Goal: Book appointment/travel/reservation

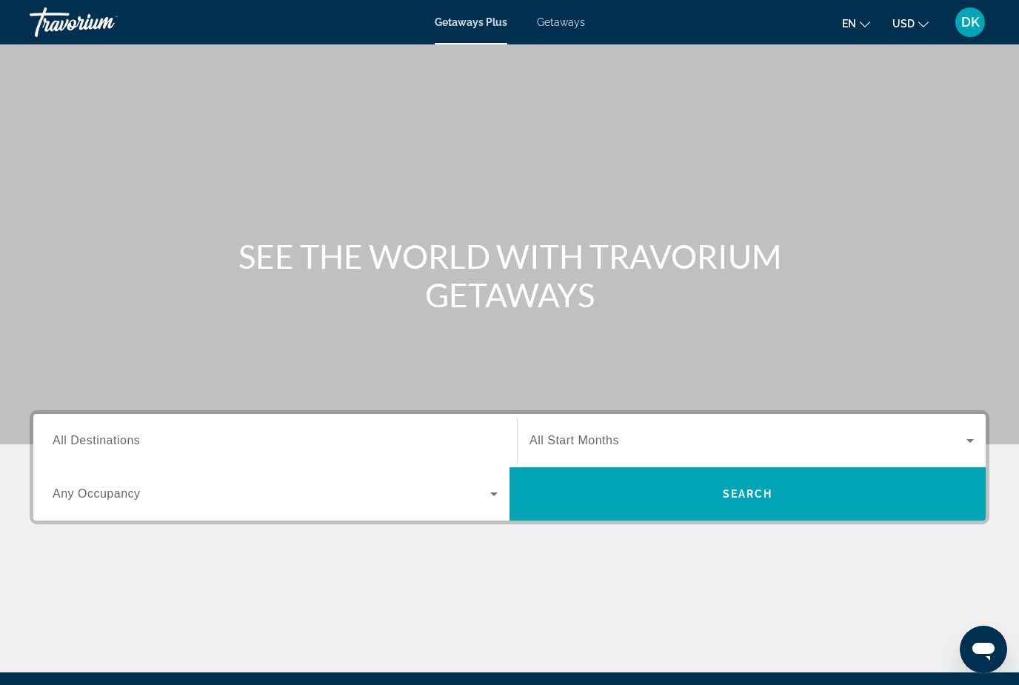
click at [575, 19] on span "Getaways" at bounding box center [561, 22] width 48 height 12
click at [88, 438] on span "All Destinations" at bounding box center [96, 440] width 87 height 13
click at [88, 438] on input "Destination All Destinations" at bounding box center [275, 442] width 445 height 18
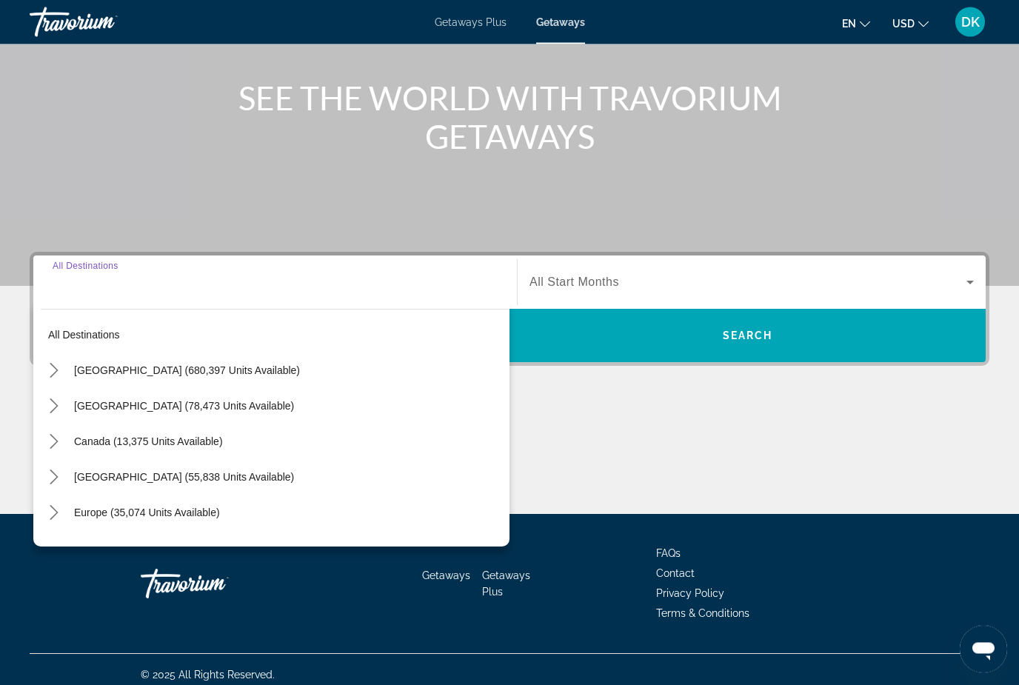
scroll to position [169, 0]
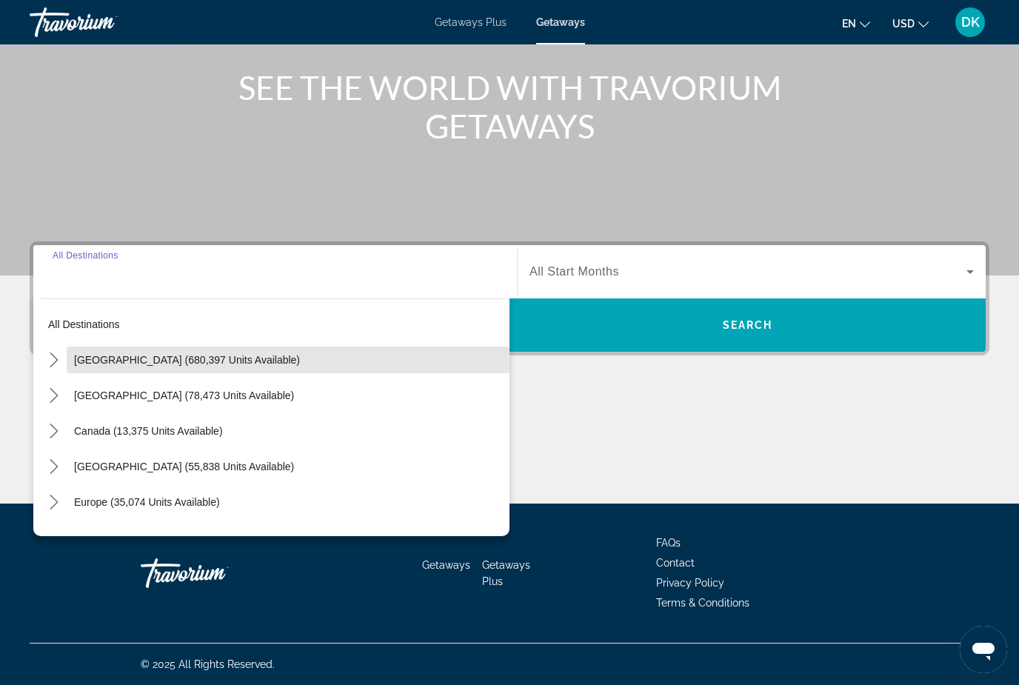
click at [101, 354] on span "[GEOGRAPHIC_DATA] (680,397 units available)" at bounding box center [187, 360] width 226 height 12
type input "**********"
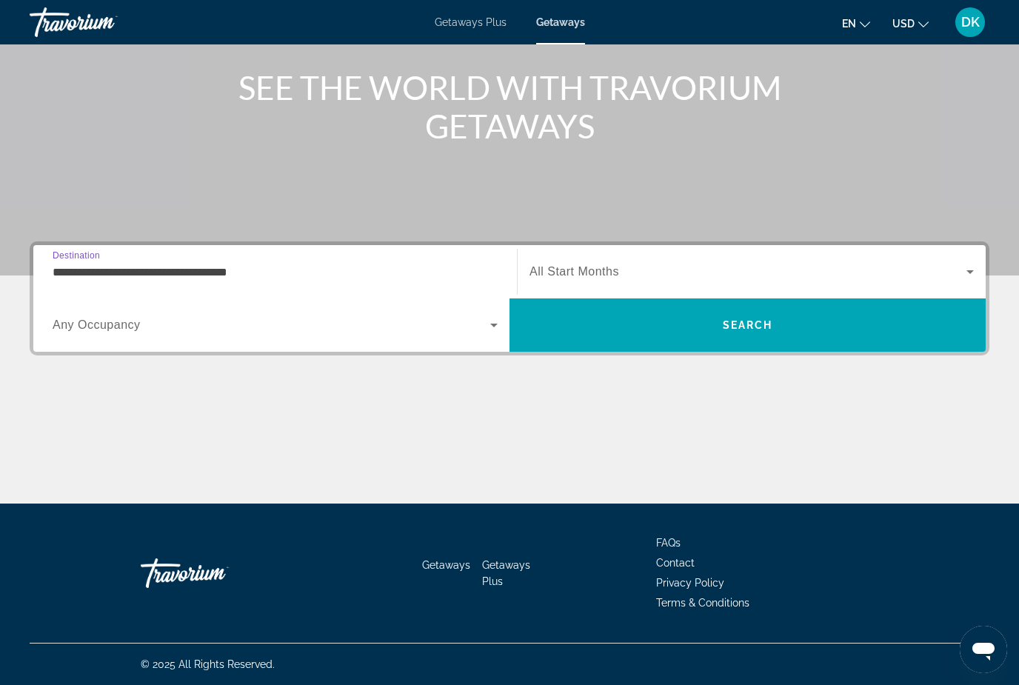
click at [822, 258] on div "Search widget" at bounding box center [752, 271] width 445 height 41
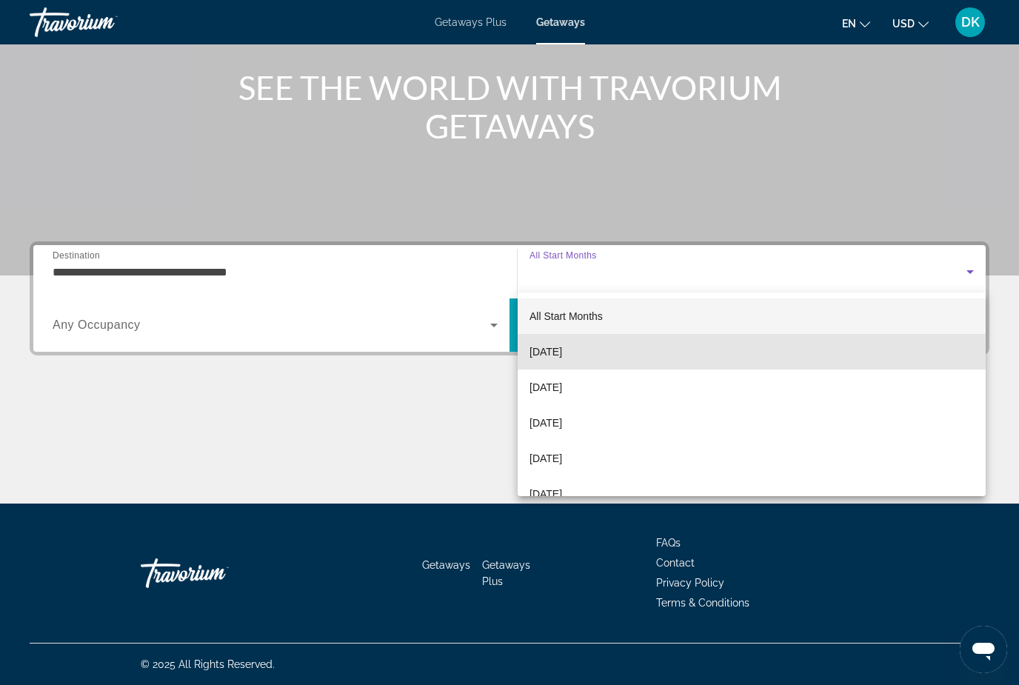
click at [710, 345] on mat-option "[DATE]" at bounding box center [752, 352] width 468 height 36
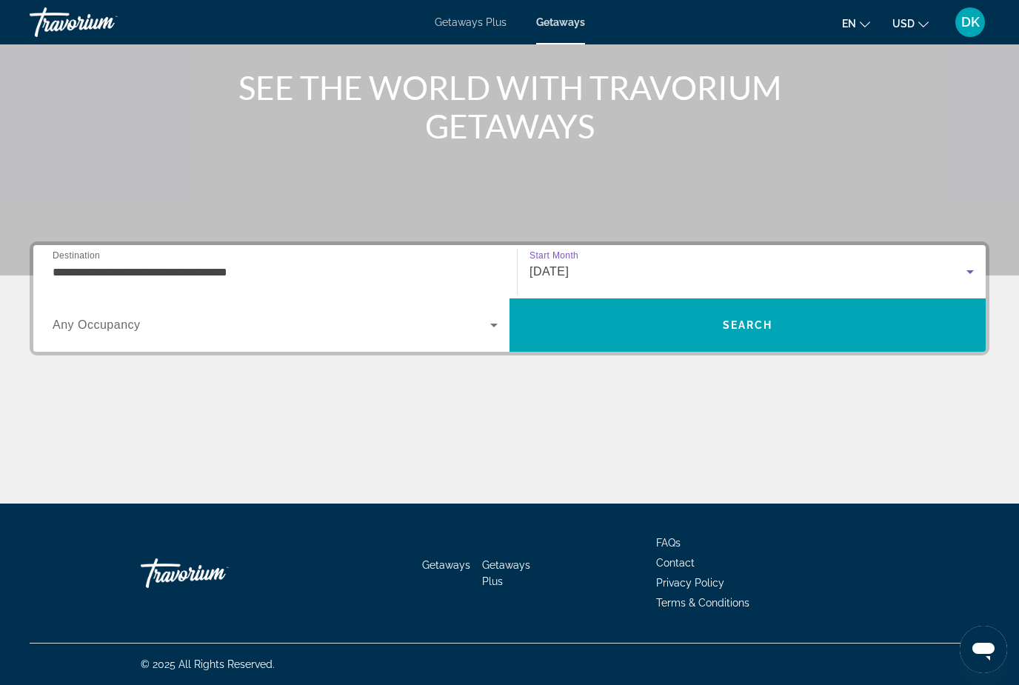
click at [75, 323] on span "Any Occupancy" at bounding box center [97, 325] width 88 height 13
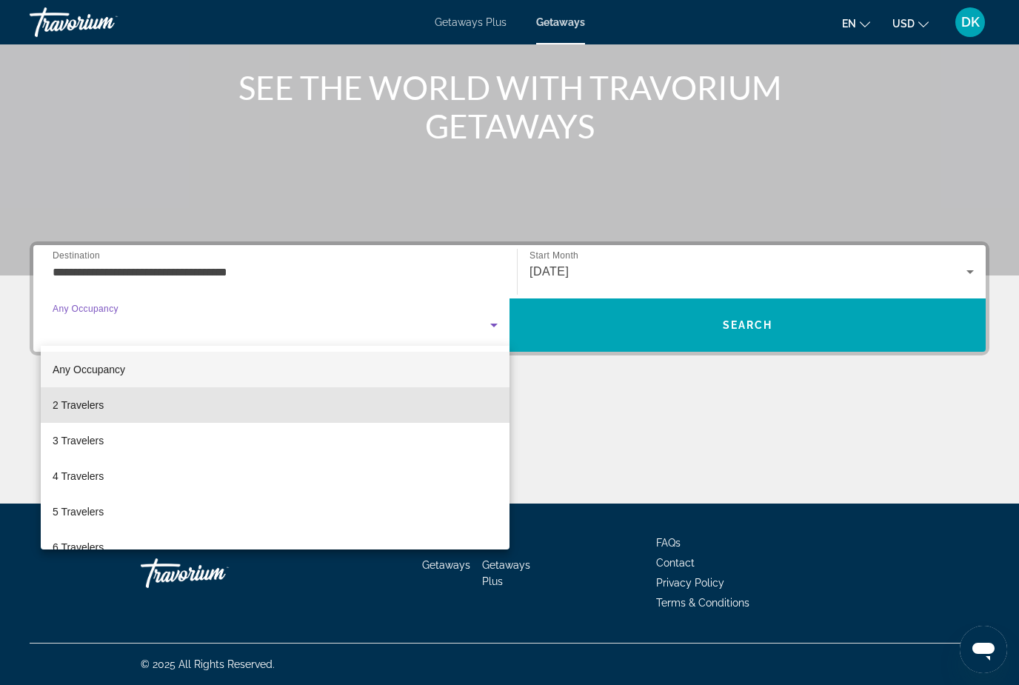
click at [83, 408] on span "2 Travelers" at bounding box center [78, 405] width 51 height 18
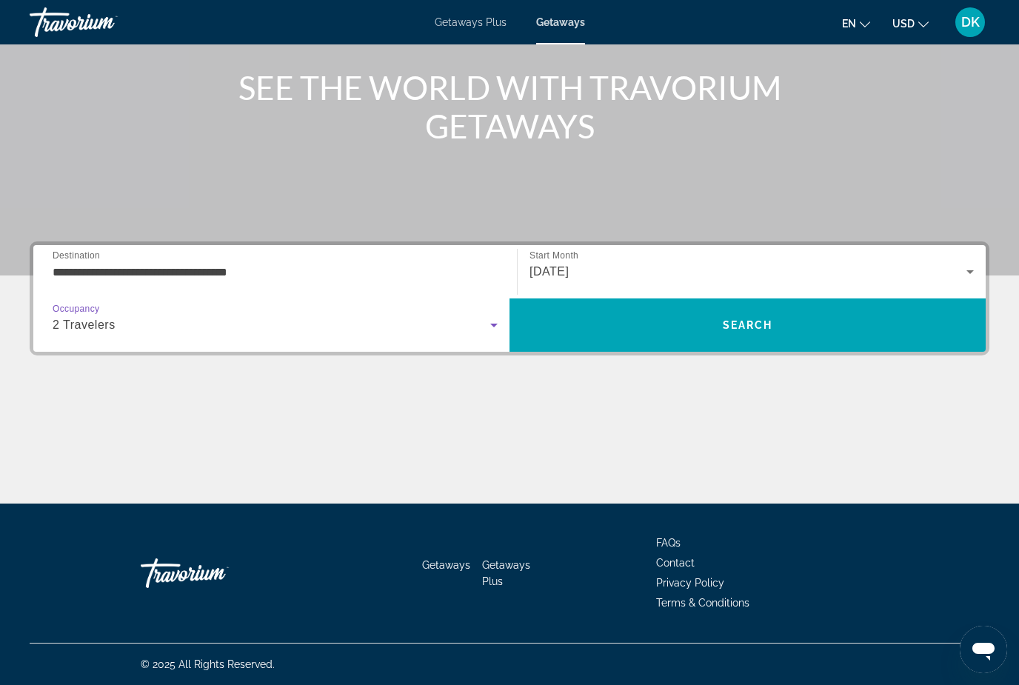
click at [905, 331] on span "Search" at bounding box center [748, 325] width 476 height 36
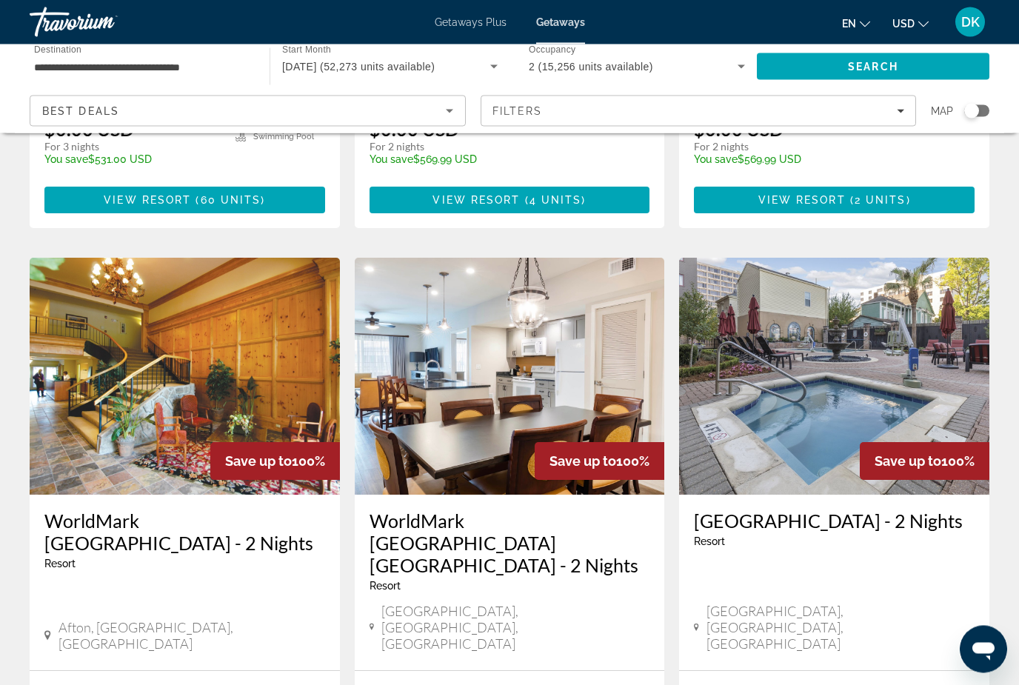
scroll to position [487, 0]
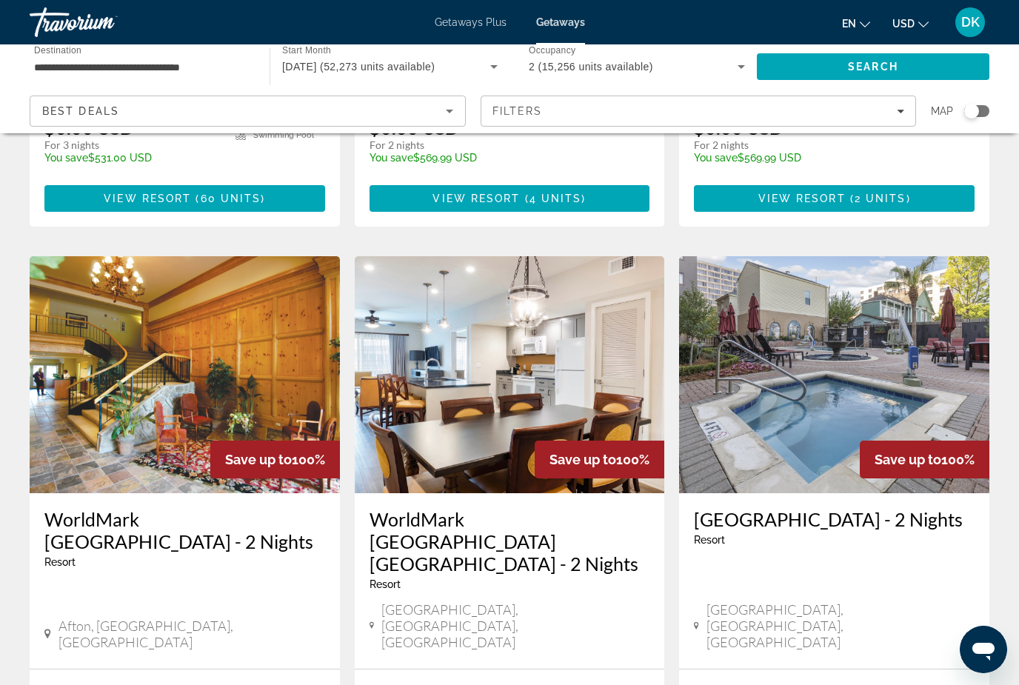
click at [979, 116] on div "Search widget" at bounding box center [977, 111] width 25 height 12
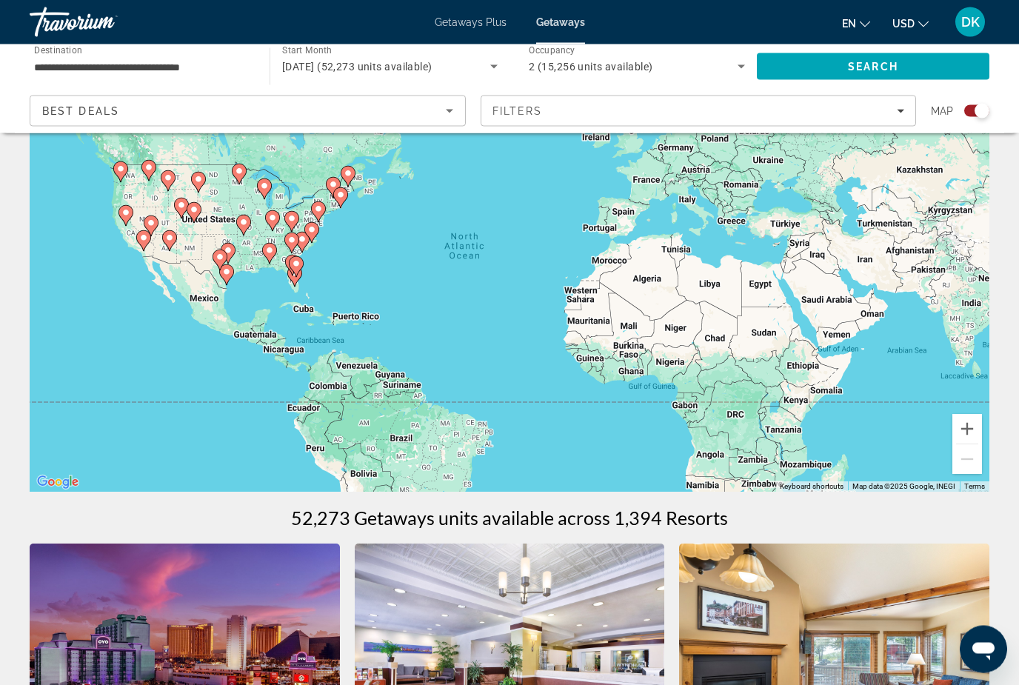
scroll to position [0, 0]
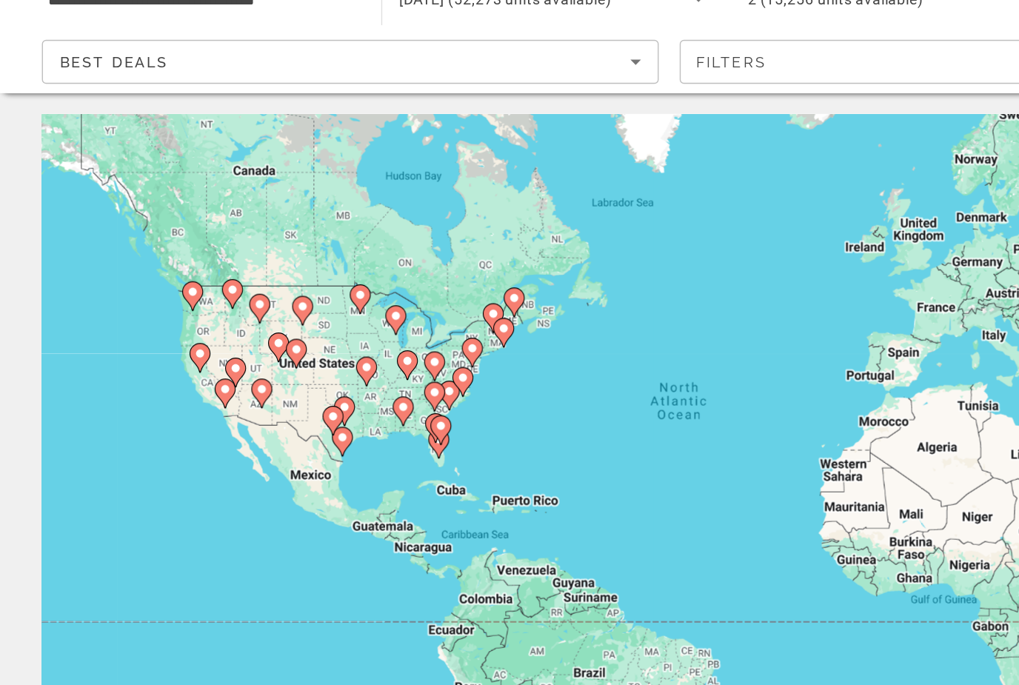
click at [122, 292] on div "To activate drag with keyboard, press Alt + Enter. Once in keyboard drag state,…" at bounding box center [510, 370] width 960 height 445
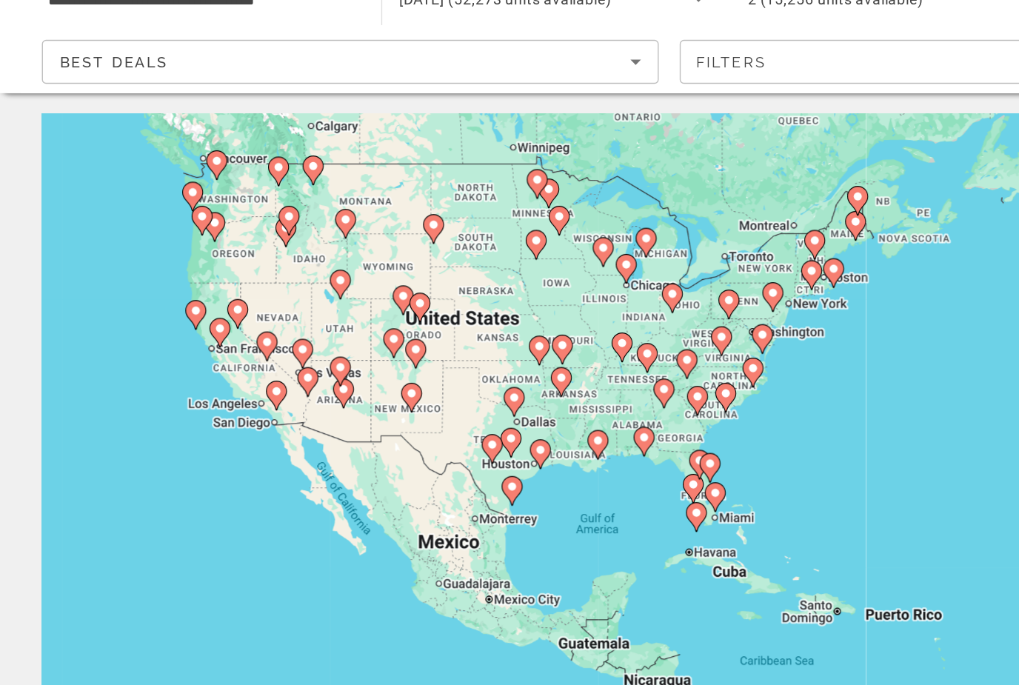
click at [140, 278] on div "To activate drag with keyboard, press Alt + Enter. Once in keyboard drag state,…" at bounding box center [510, 370] width 960 height 445
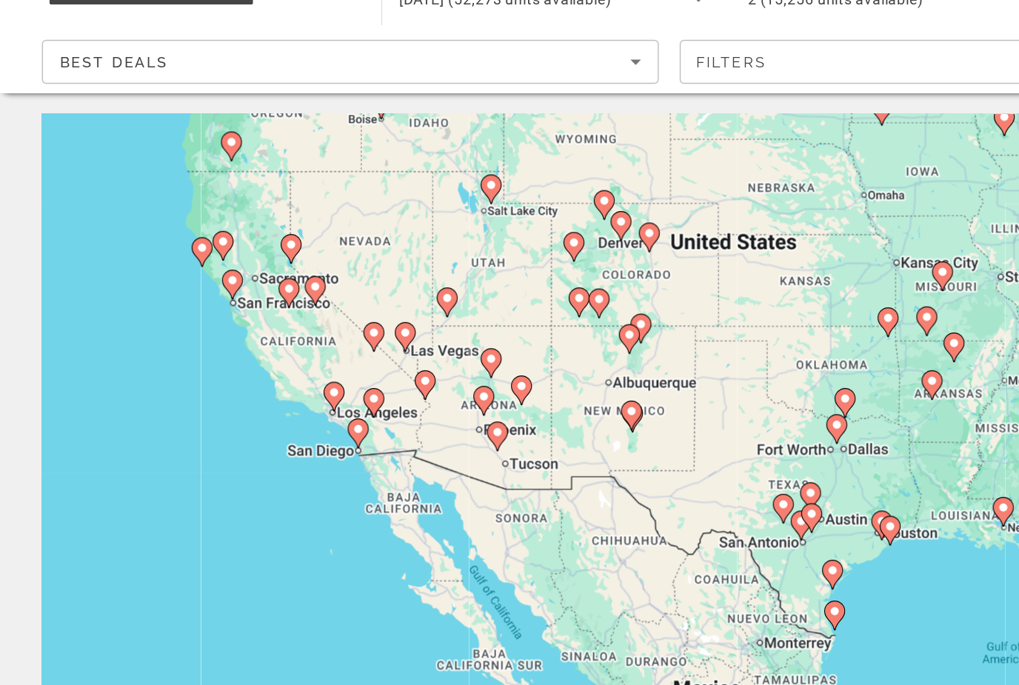
click at [142, 236] on div "To activate drag with keyboard, press Alt + Enter. Once in keyboard drag state,…" at bounding box center [510, 370] width 960 height 445
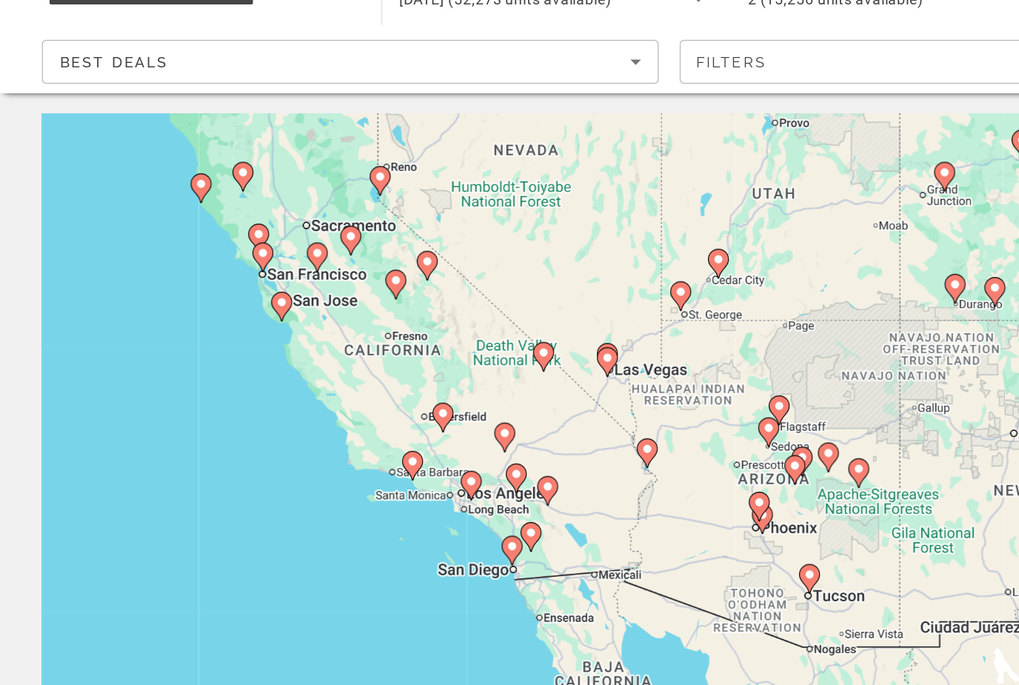
click at [149, 199] on div "To activate drag with keyboard, press Alt + Enter. Once in keyboard drag state,…" at bounding box center [510, 370] width 960 height 445
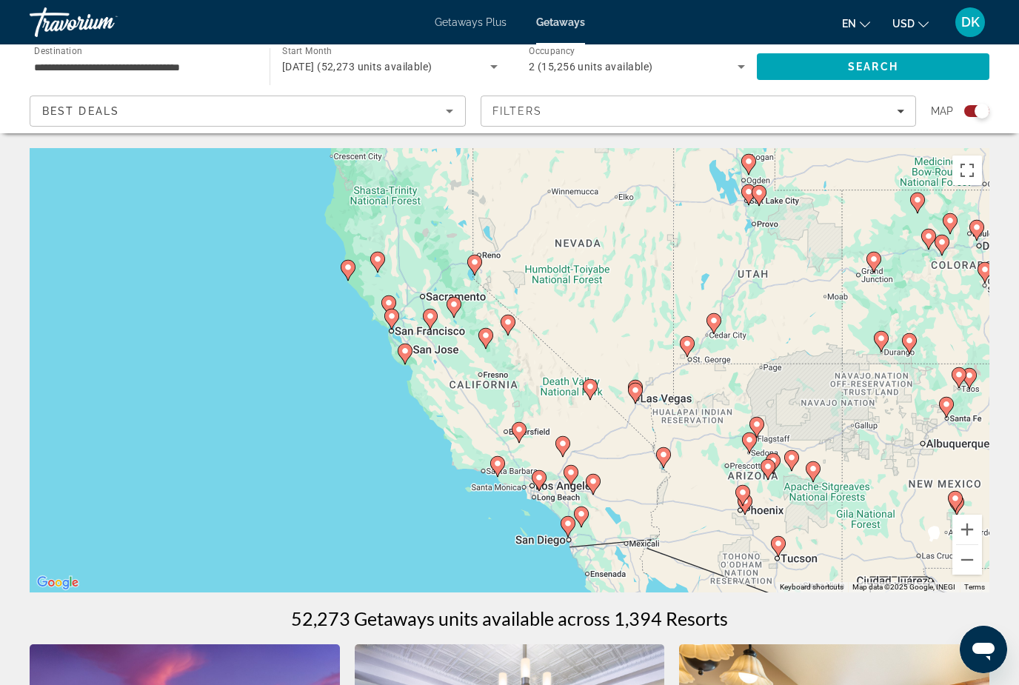
click at [467, 294] on div "To activate drag with keyboard, press Alt + Enter. Once in keyboard drag state,…" at bounding box center [510, 370] width 960 height 445
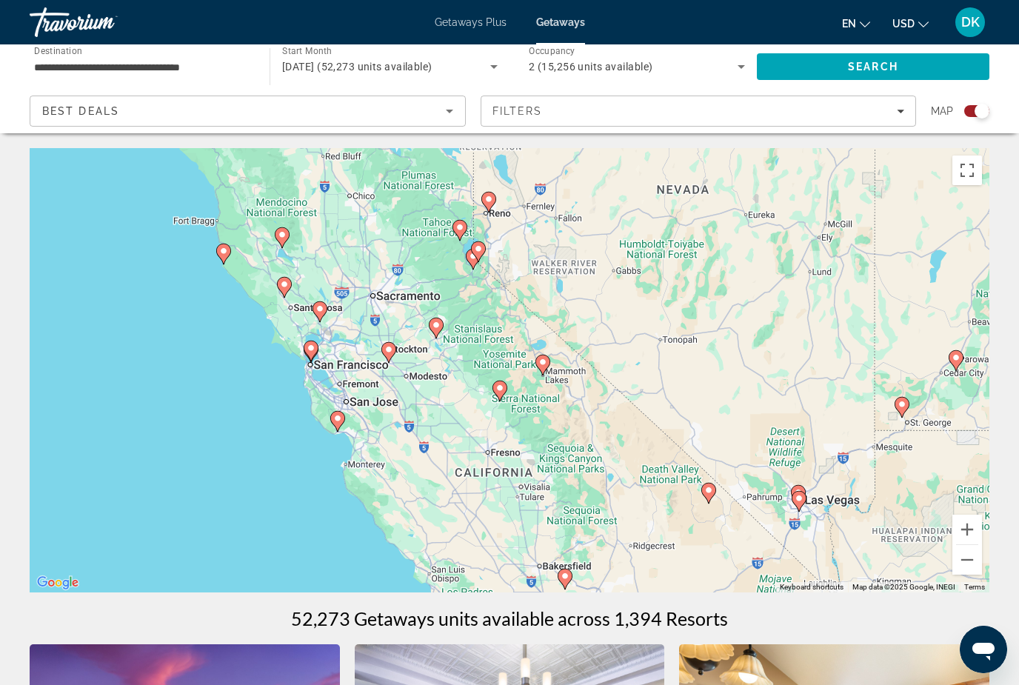
click at [482, 289] on div "To activate drag with keyboard, press Alt + Enter. Once in keyboard drag state,…" at bounding box center [510, 370] width 960 height 445
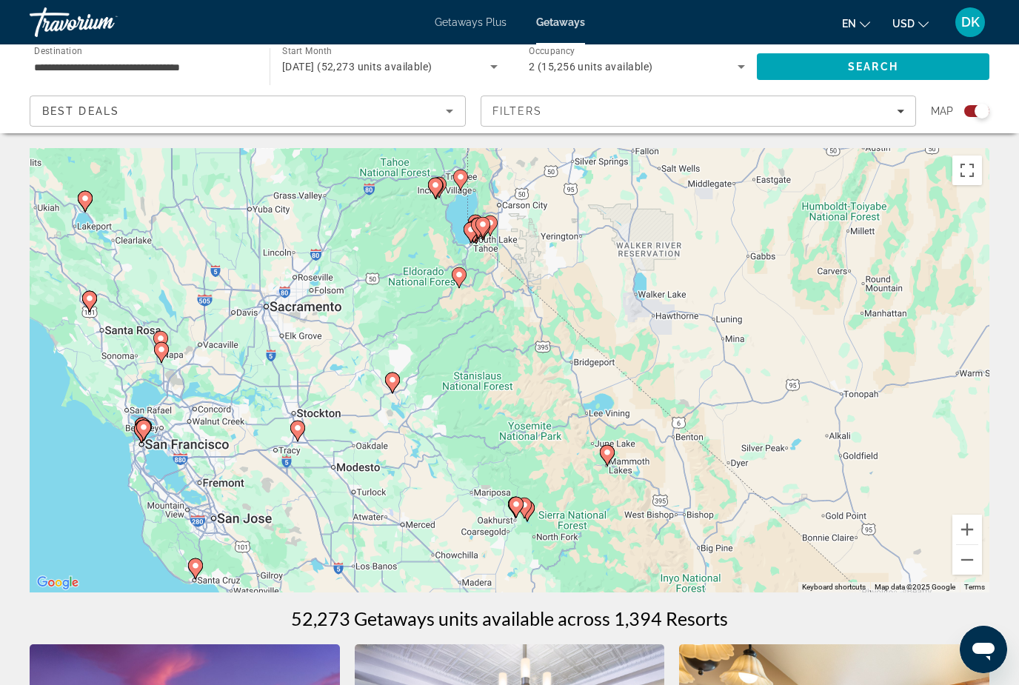
click at [531, 224] on div "To activate drag with keyboard, press Alt + Enter. Once in keyboard drag state,…" at bounding box center [510, 370] width 960 height 445
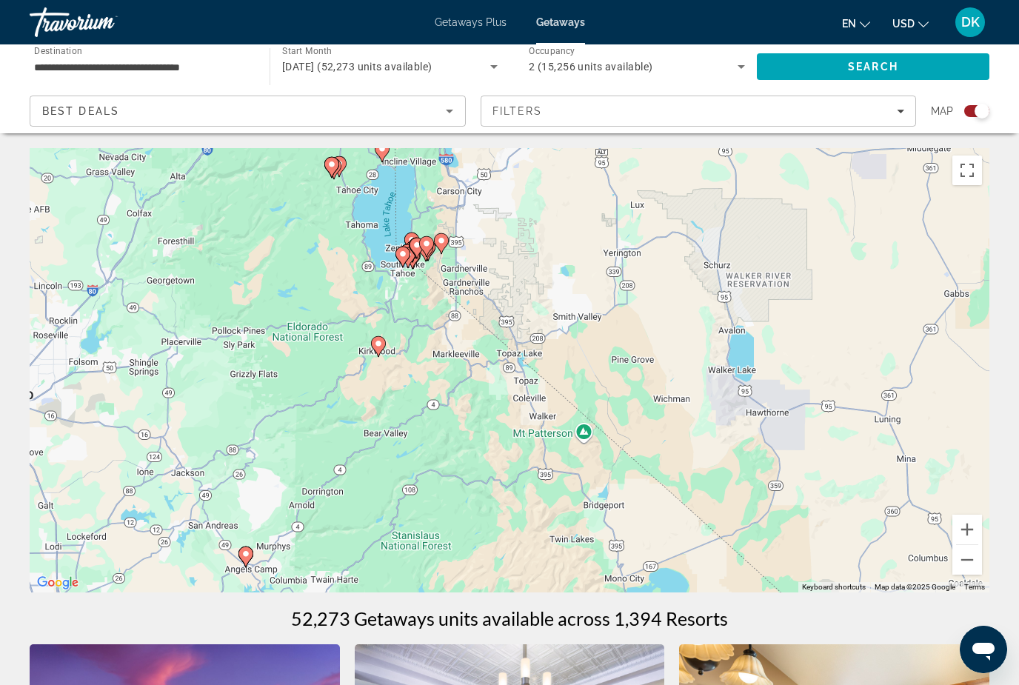
click at [510, 217] on div "To activate drag with keyboard, press Alt + Enter. Once in keyboard drag state,…" at bounding box center [510, 370] width 960 height 445
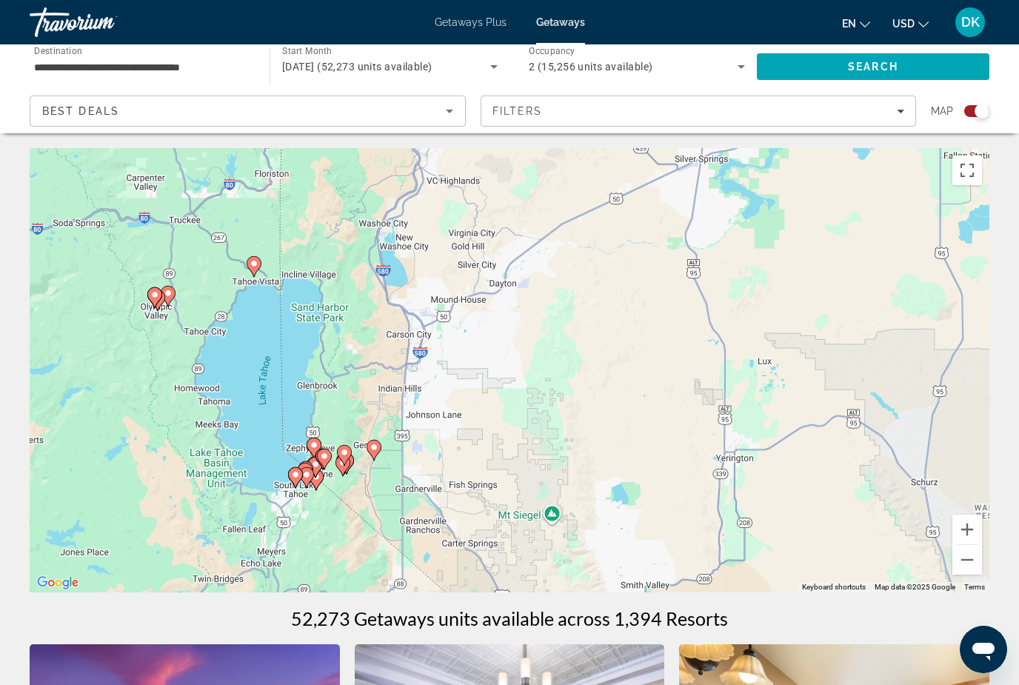
click at [375, 376] on div "To activate drag with keyboard, press Alt + Enter. Once in keyboard drag state,…" at bounding box center [510, 370] width 960 height 445
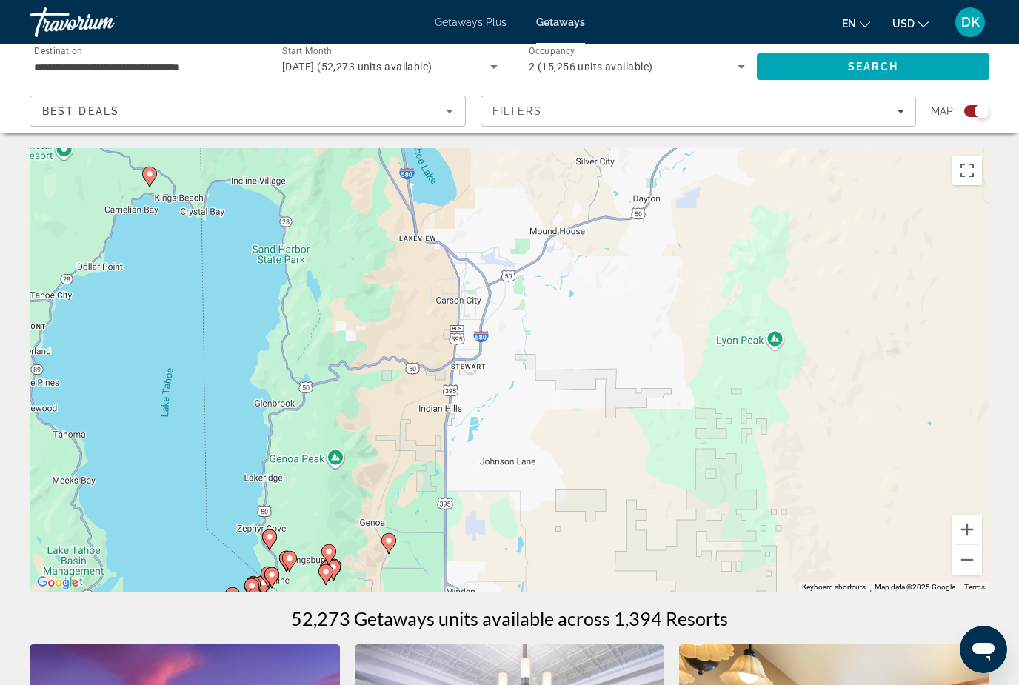
click at [372, 482] on div "To activate drag with keyboard, press Alt + Enter. Once in keyboard drag state,…" at bounding box center [510, 370] width 960 height 445
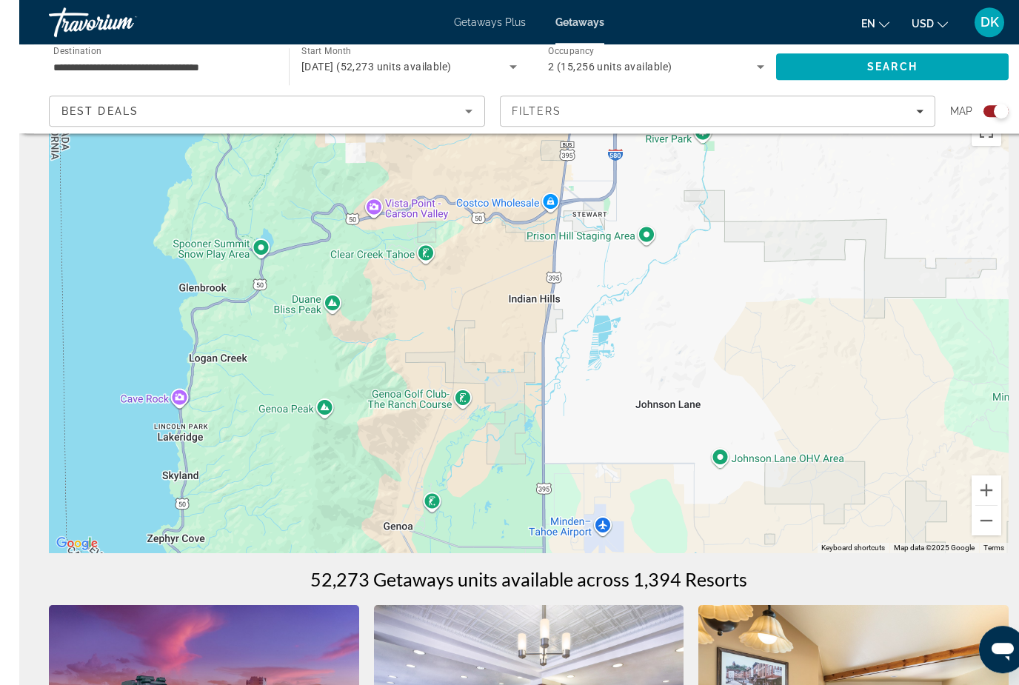
scroll to position [40, 0]
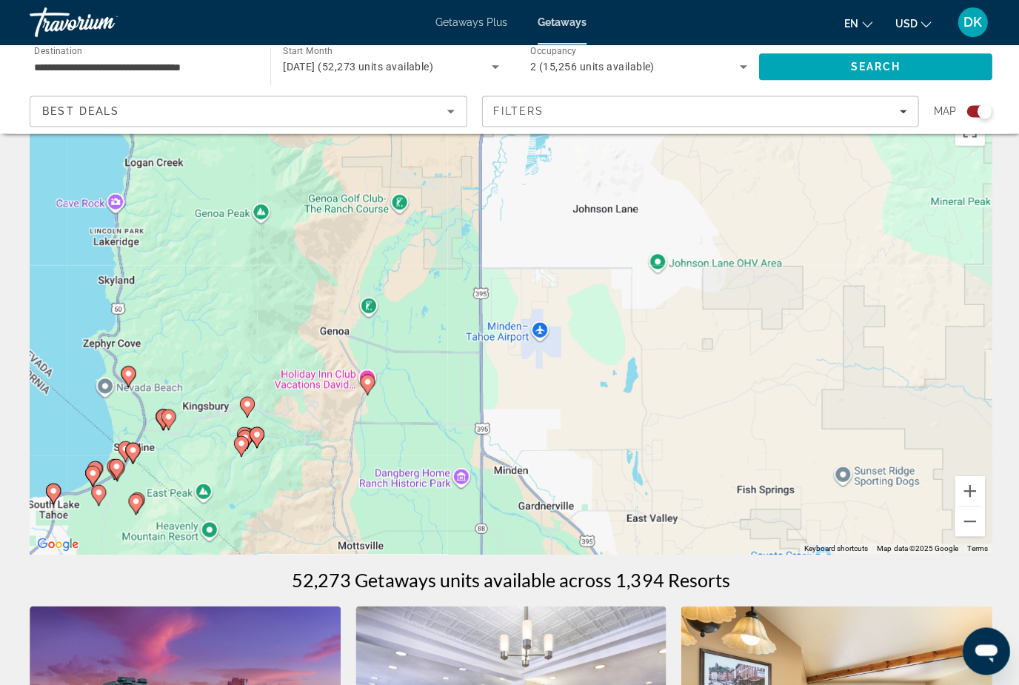
click at [411, 398] on div "To activate drag with keyboard, press Alt + Enter. Once in keyboard drag state,…" at bounding box center [510, 330] width 960 height 445
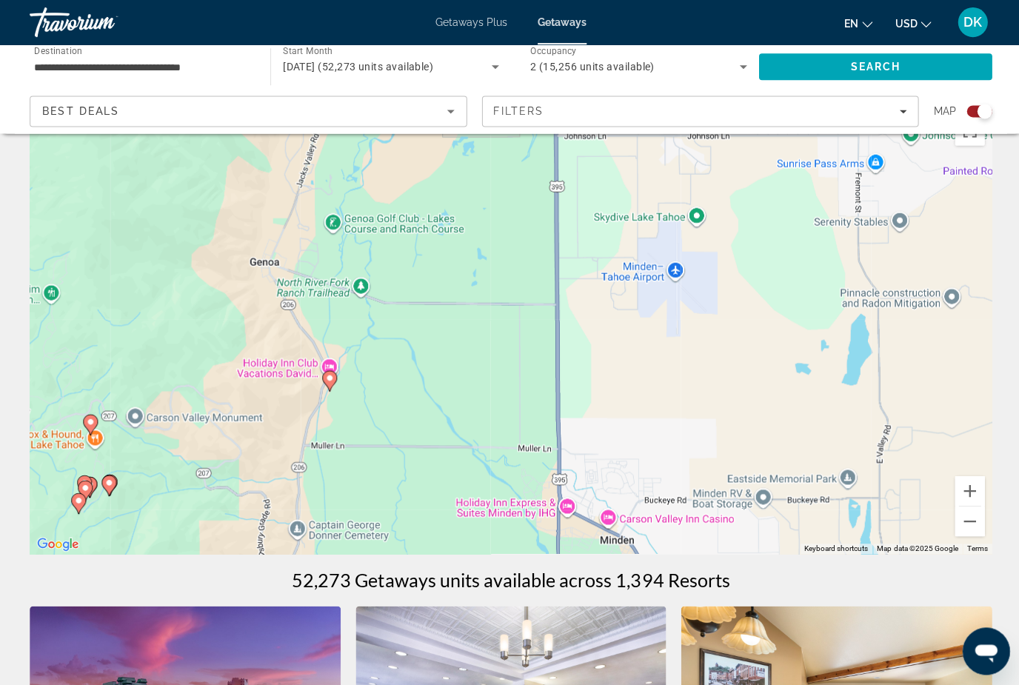
click at [307, 410] on div "To activate drag with keyboard, press Alt + Enter. Once in keyboard drag state,…" at bounding box center [510, 330] width 960 height 445
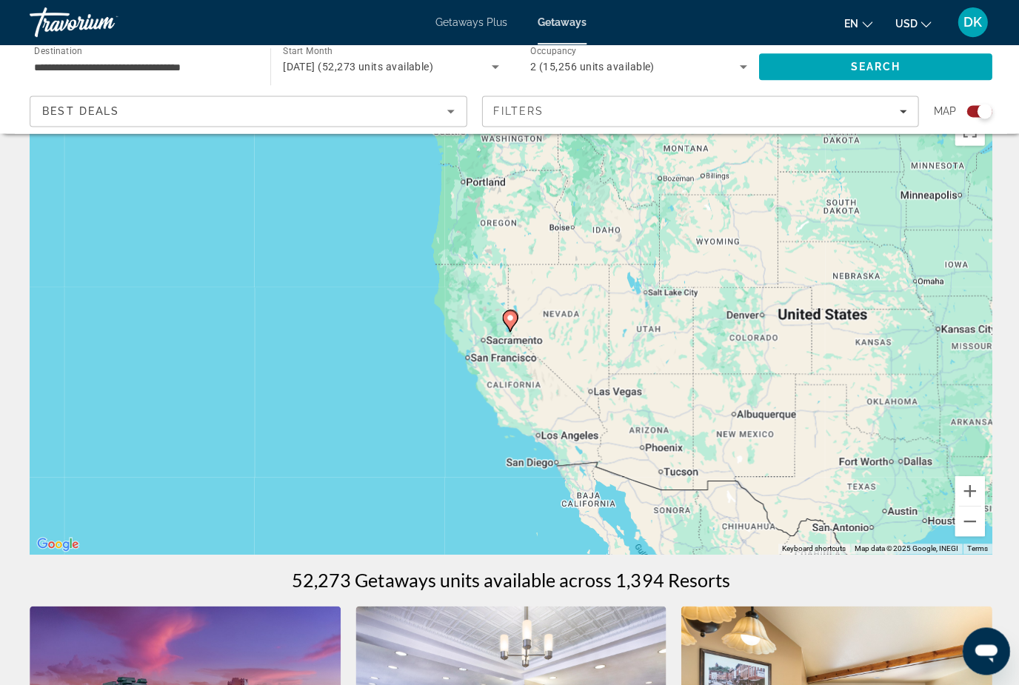
click at [487, 347] on div "To activate drag with keyboard, press Alt + Enter. Once in keyboard drag state,…" at bounding box center [510, 330] width 960 height 445
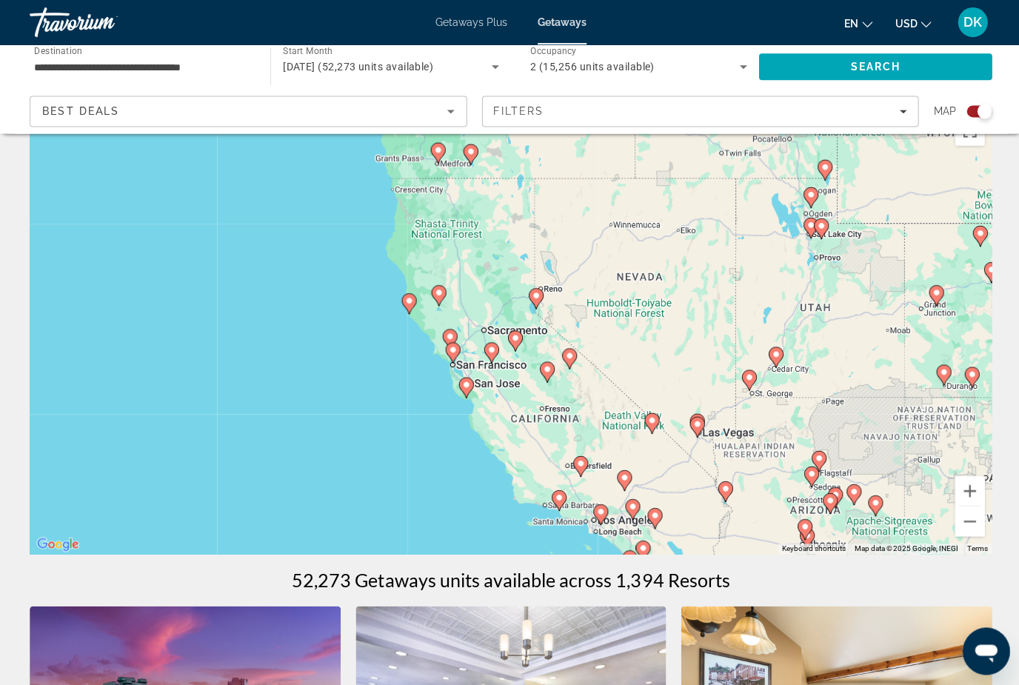
click at [586, 312] on div "To activate drag with keyboard, press Alt + Enter. Once in keyboard drag state,…" at bounding box center [510, 330] width 960 height 445
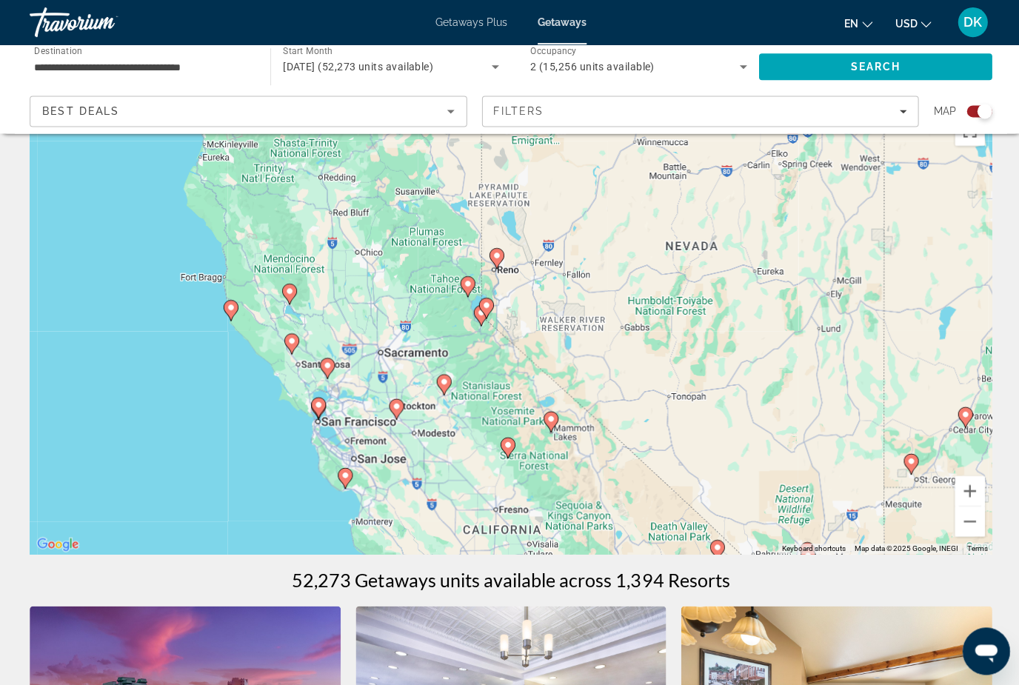
click at [570, 321] on div "To activate drag with keyboard, press Alt + Enter. Once in keyboard drag state,…" at bounding box center [510, 330] width 960 height 445
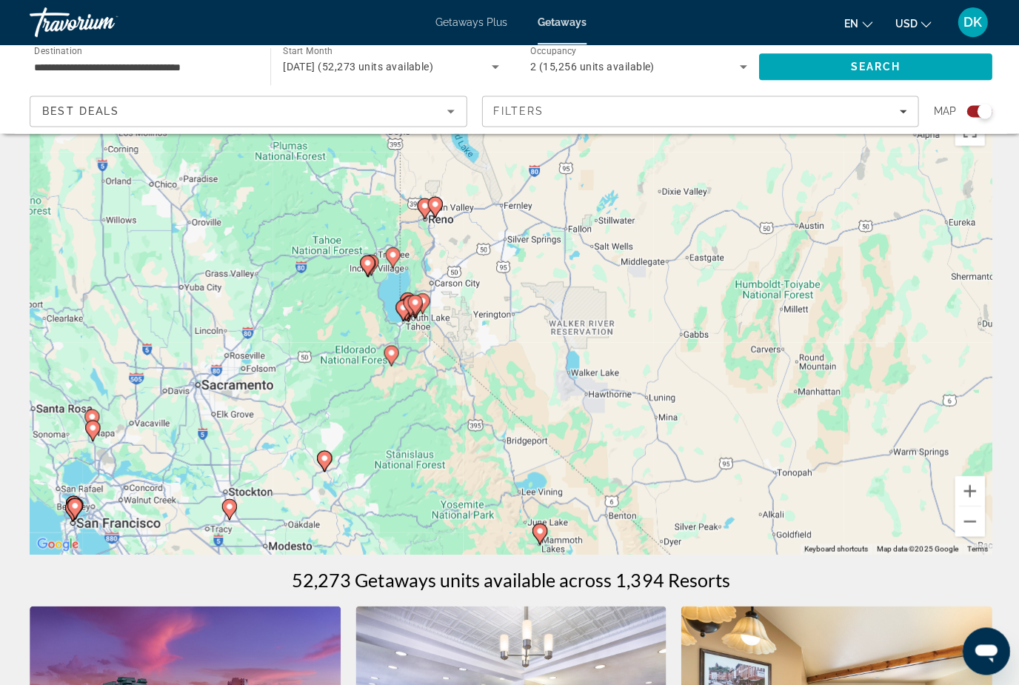
click at [452, 301] on div "To activate drag with keyboard, press Alt + Enter. Once in keyboard drag state,…" at bounding box center [510, 330] width 960 height 445
click at [451, 300] on div "To activate drag with keyboard, press Alt + Enter. Once in keyboard drag state,…" at bounding box center [510, 330] width 960 height 445
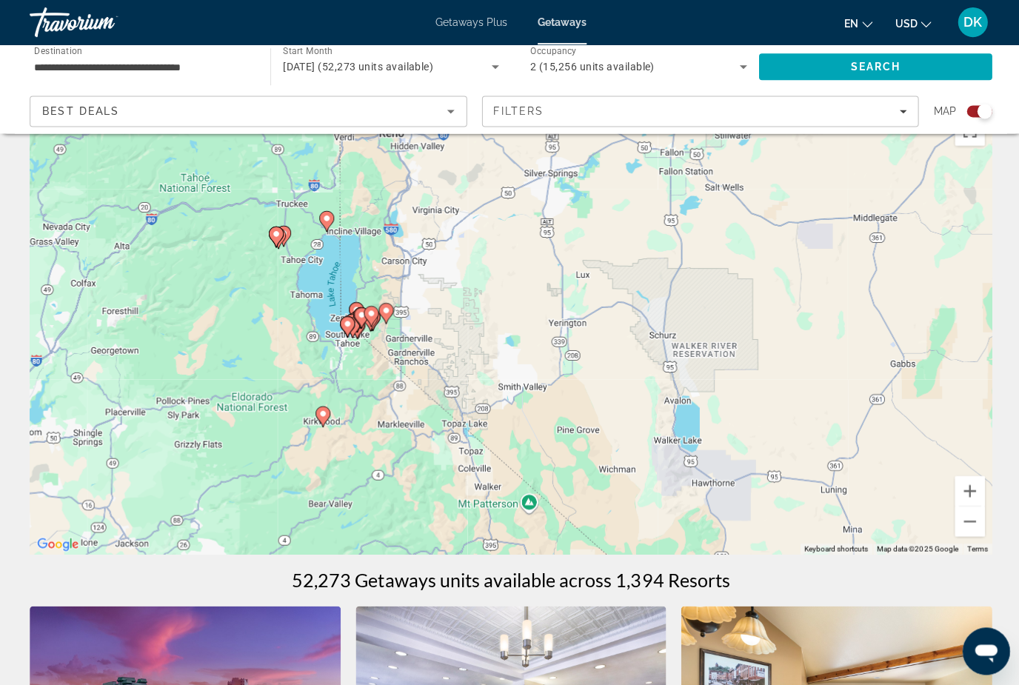
click at [424, 306] on div "To activate drag with keyboard, press Alt + Enter. Once in keyboard drag state,…" at bounding box center [510, 330] width 960 height 445
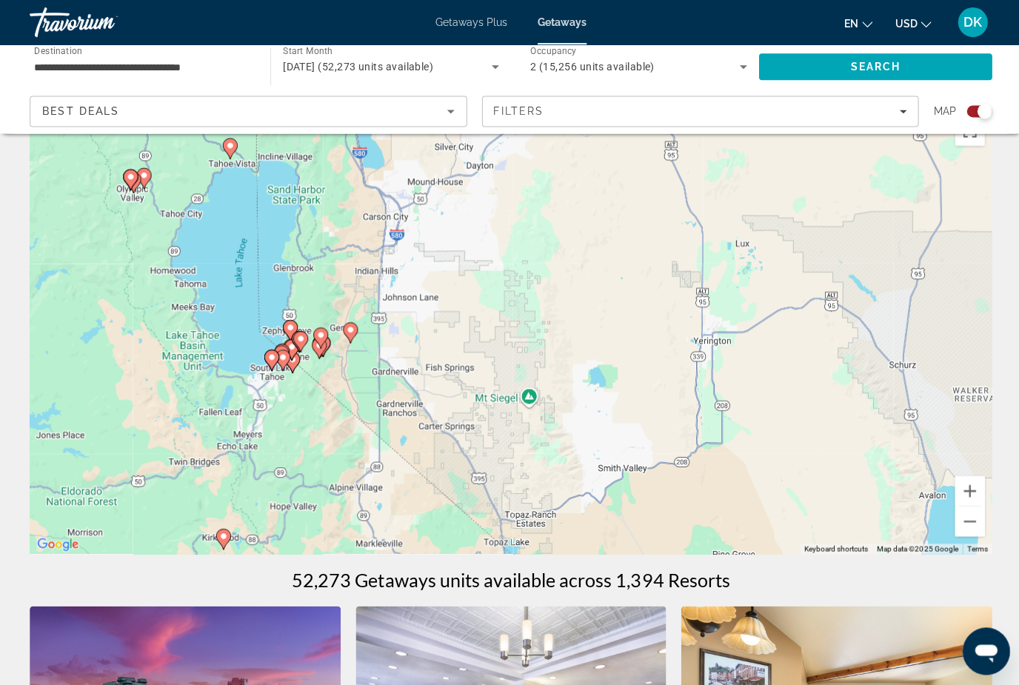
click at [373, 348] on div "To activate drag with keyboard, press Alt + Enter. Once in keyboard drag state,…" at bounding box center [510, 330] width 960 height 445
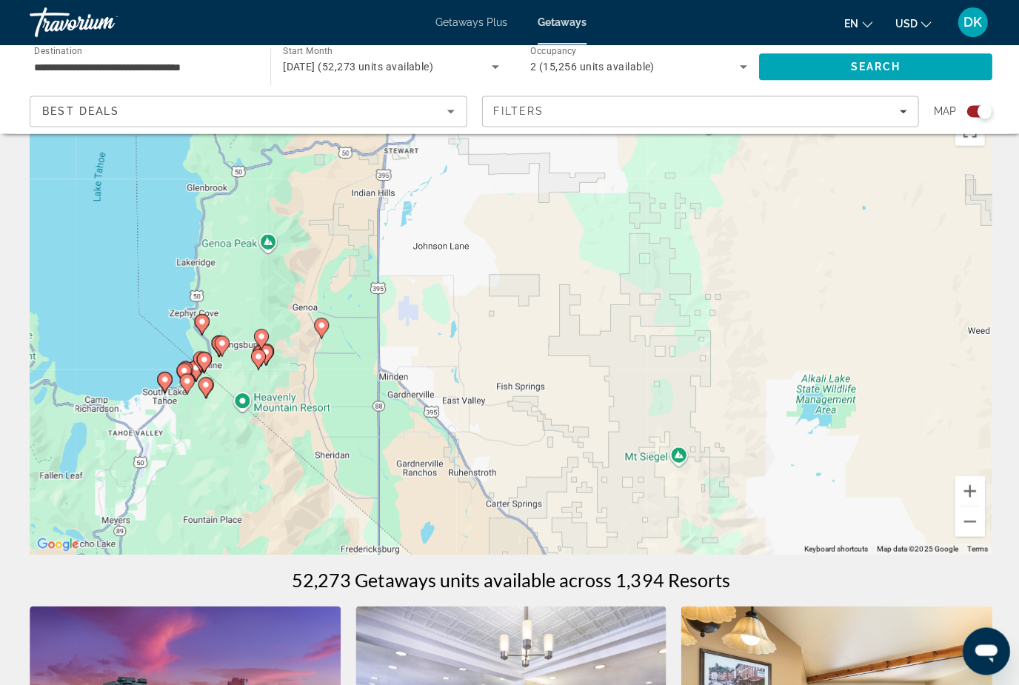
click at [319, 372] on div "To activate drag with keyboard, press Alt + Enter. Once in keyboard drag state,…" at bounding box center [510, 330] width 960 height 445
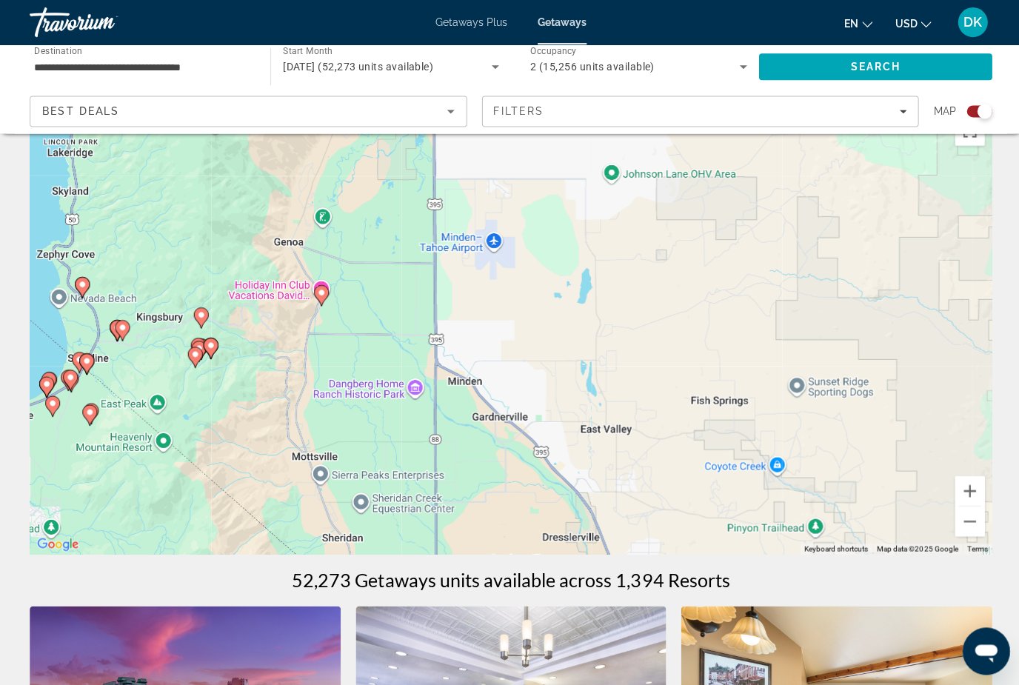
click at [293, 322] on div "To activate drag with keyboard, press Alt + Enter. Once in keyboard drag state,…" at bounding box center [510, 330] width 960 height 445
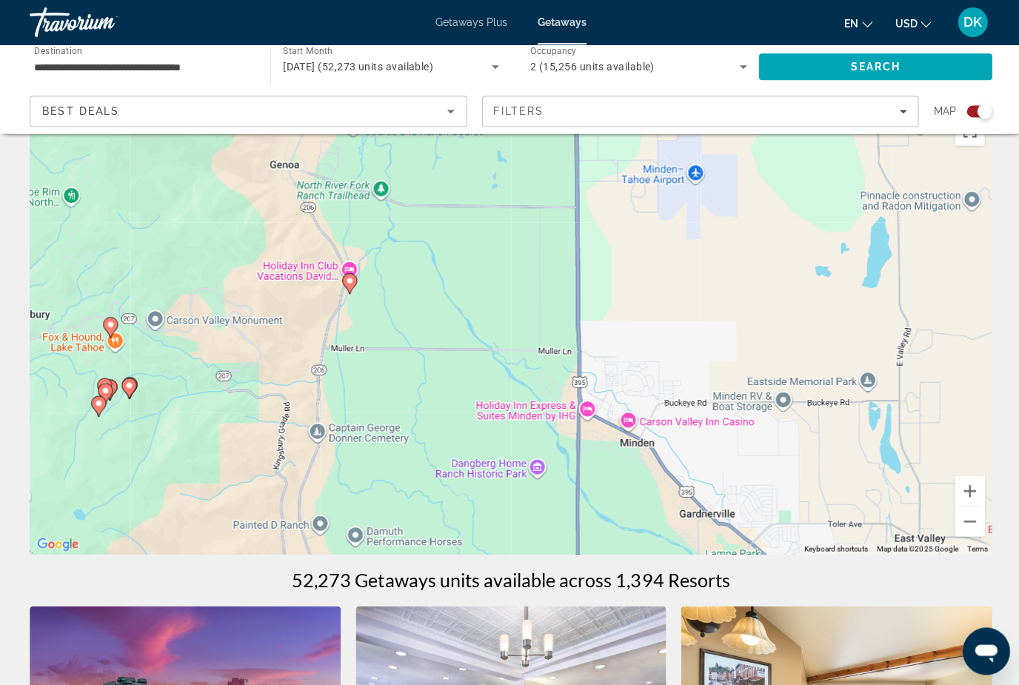
click at [346, 336] on div "To activate drag with keyboard, press Alt + Enter. Once in keyboard drag state,…" at bounding box center [510, 330] width 960 height 445
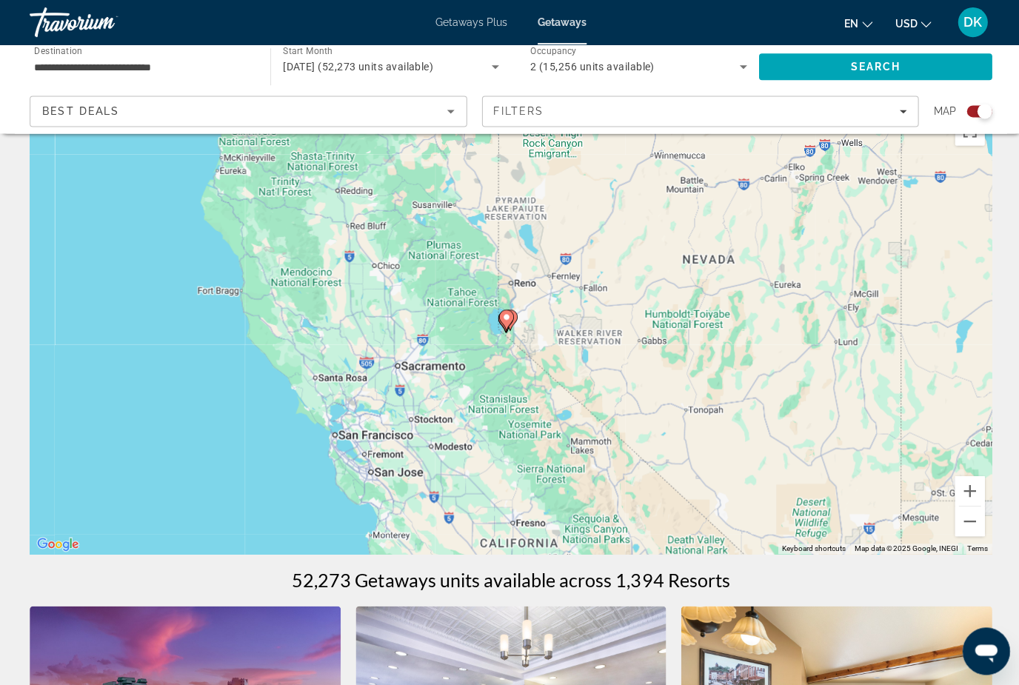
scroll to position [61, 0]
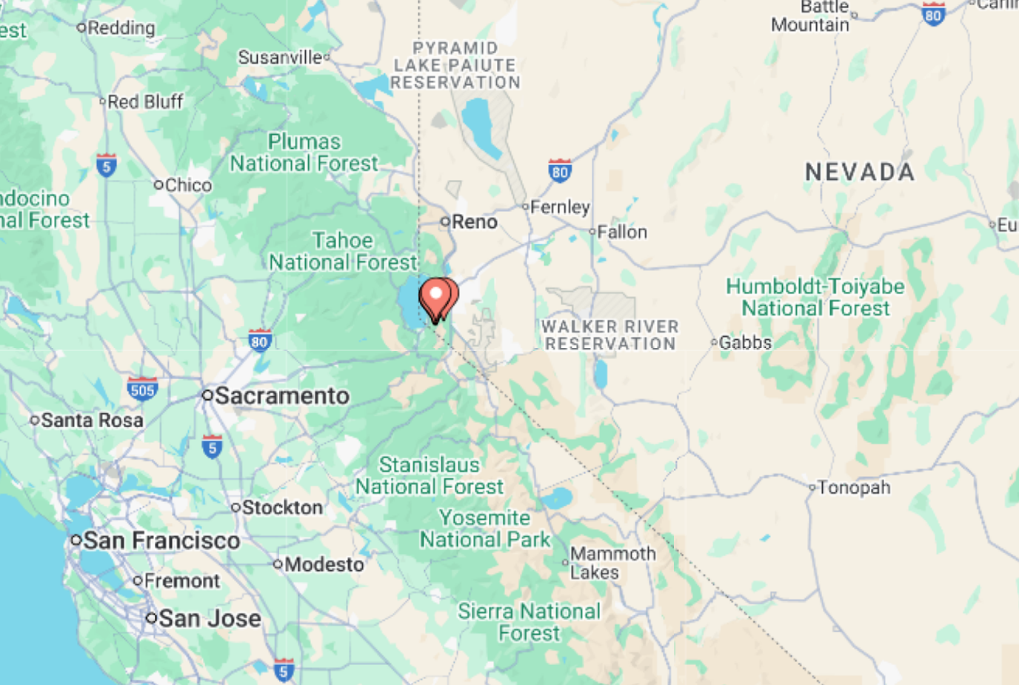
click at [239, 150] on div "To activate drag with keyboard, press Alt + Enter. Once in keyboard drag state,…" at bounding box center [510, 309] width 960 height 445
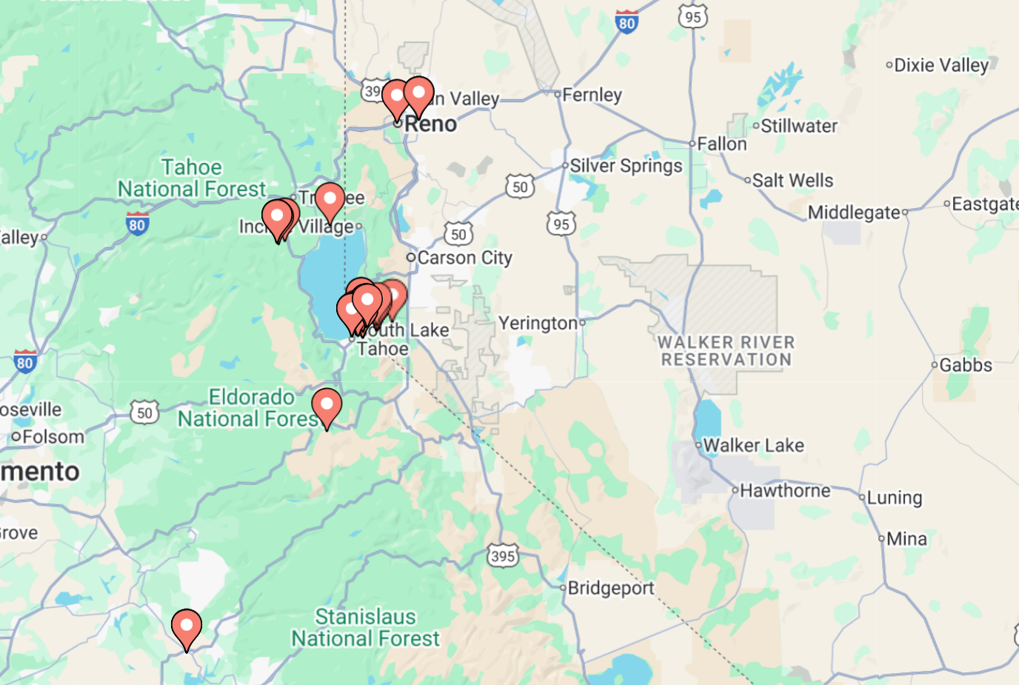
click at [227, 144] on div "To activate drag with keyboard, press Alt + Enter. Once in keyboard drag state,…" at bounding box center [510, 309] width 960 height 445
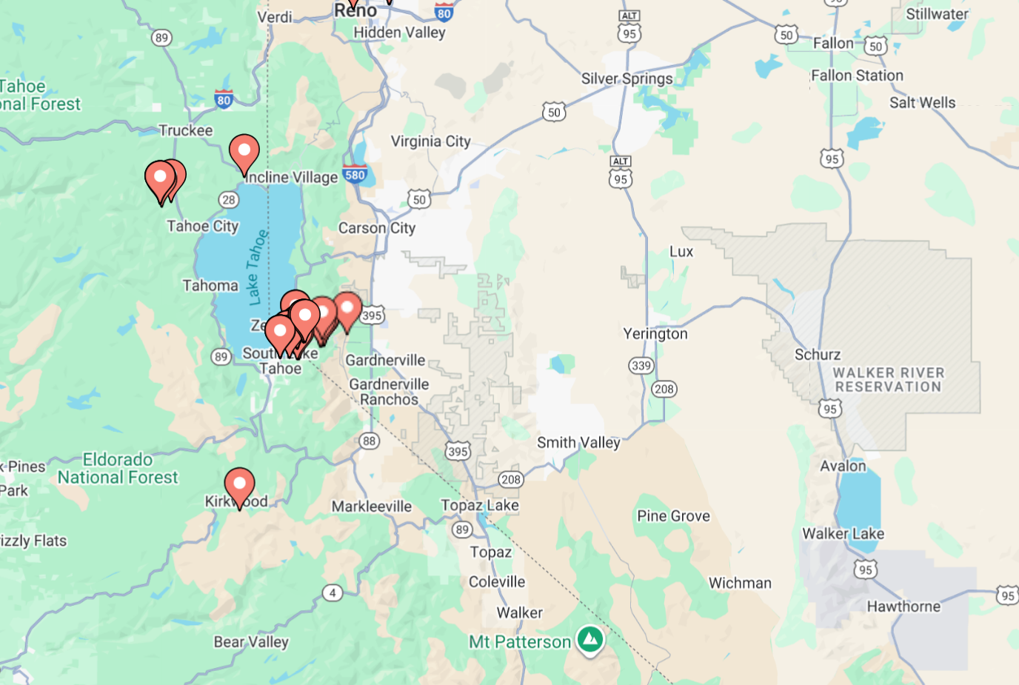
click at [216, 144] on div "To activate drag with keyboard, press Alt + Enter. Once in keyboard drag state,…" at bounding box center [510, 309] width 960 height 445
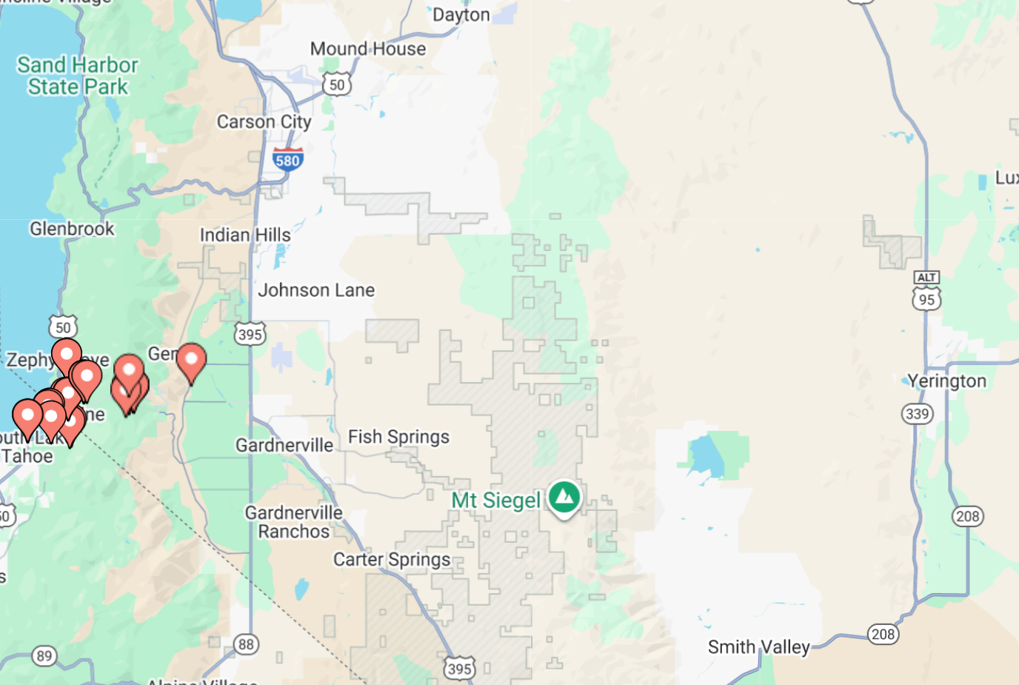
click at [213, 145] on div "To activate drag with keyboard, press Alt + Enter. Once in keyboard drag state,…" at bounding box center [510, 309] width 960 height 445
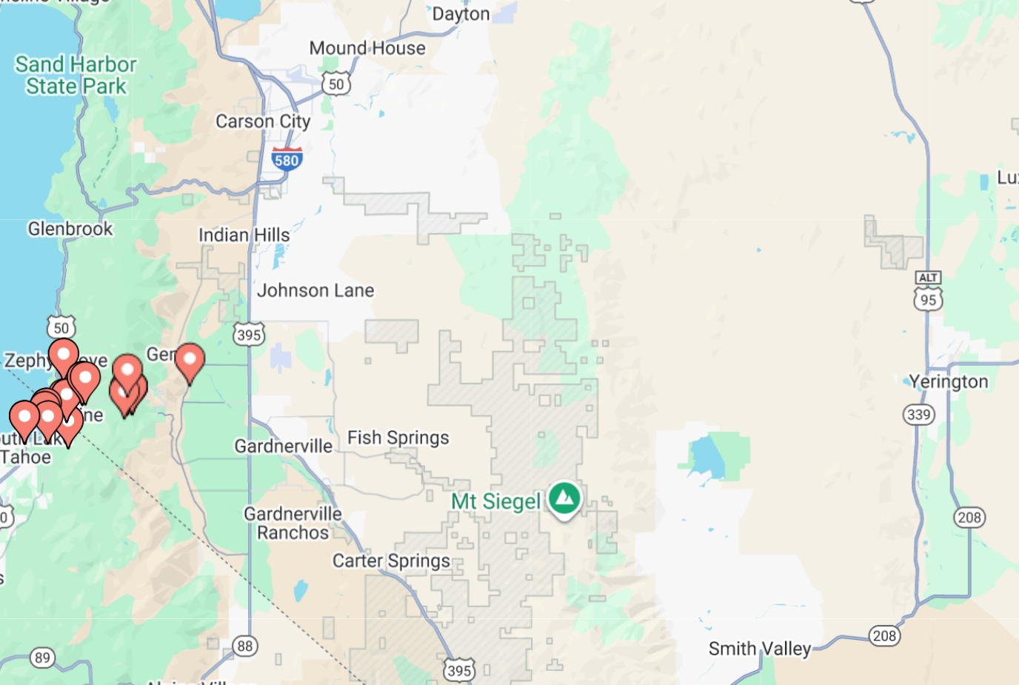
type input "**********"
click at [375, 320] on image "Main content" at bounding box center [379, 324] width 9 height 9
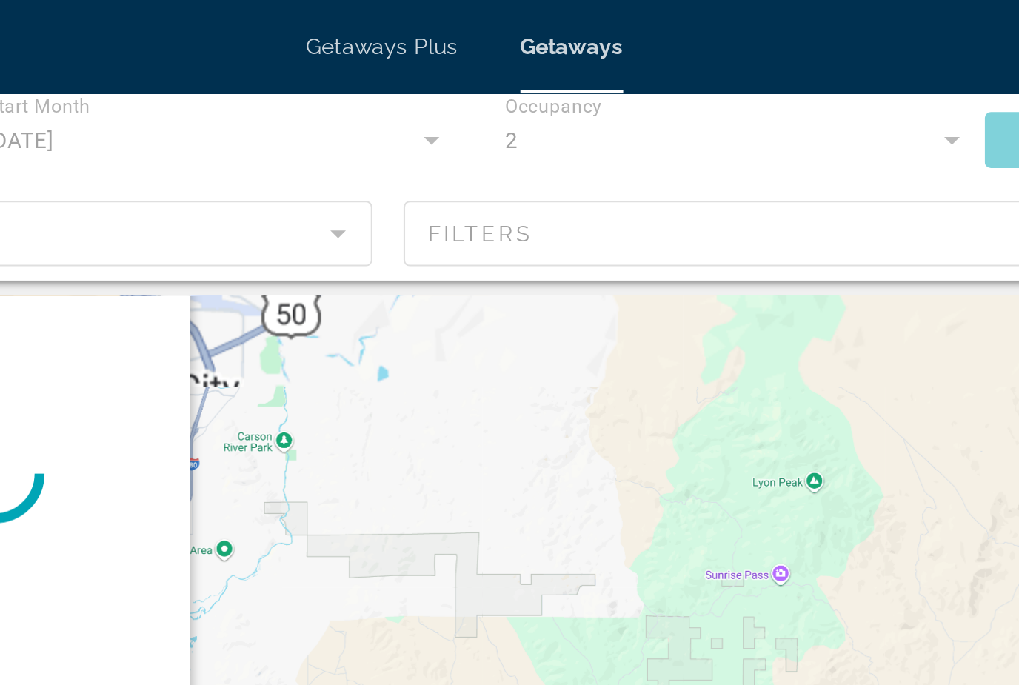
scroll to position [0, 0]
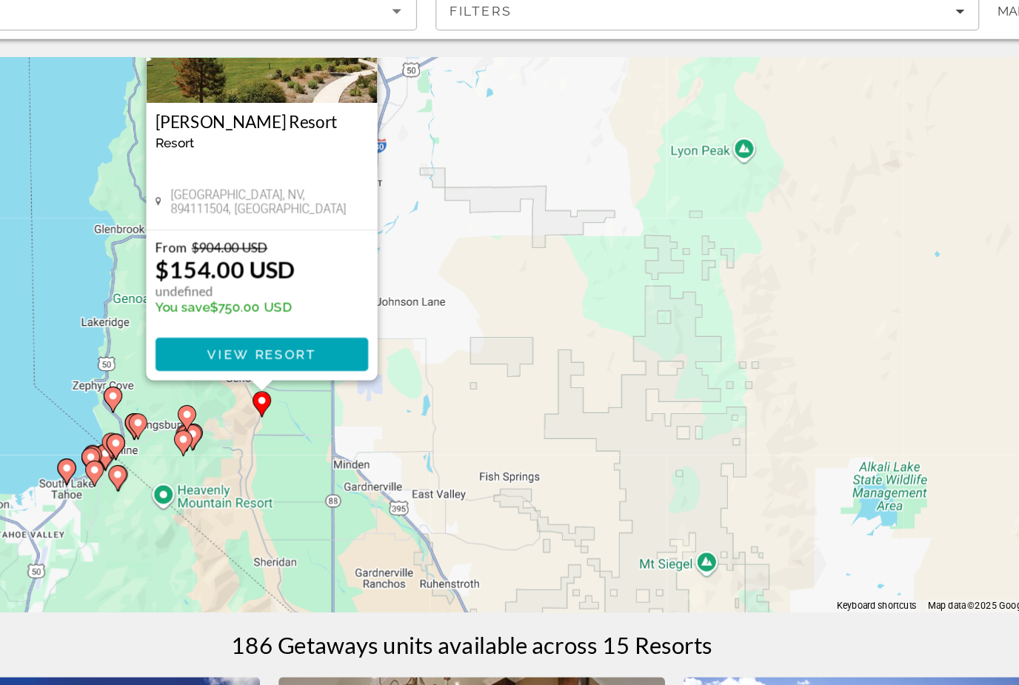
click at [256, 368] on span "Main content" at bounding box center [341, 386] width 170 height 36
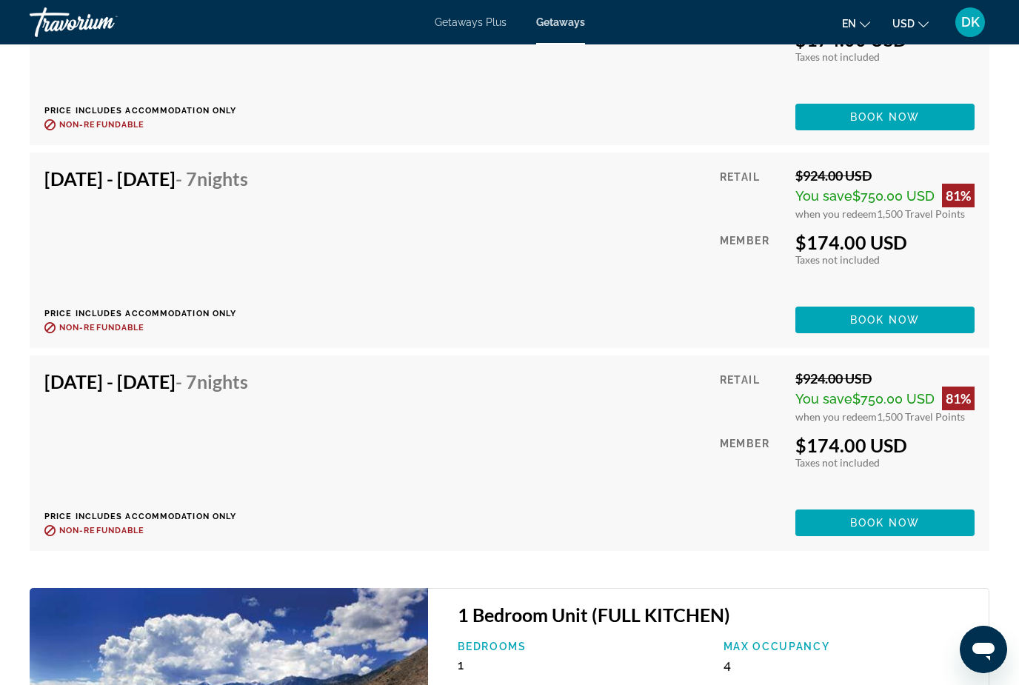
scroll to position [3500, 0]
